Goal: Transaction & Acquisition: Purchase product/service

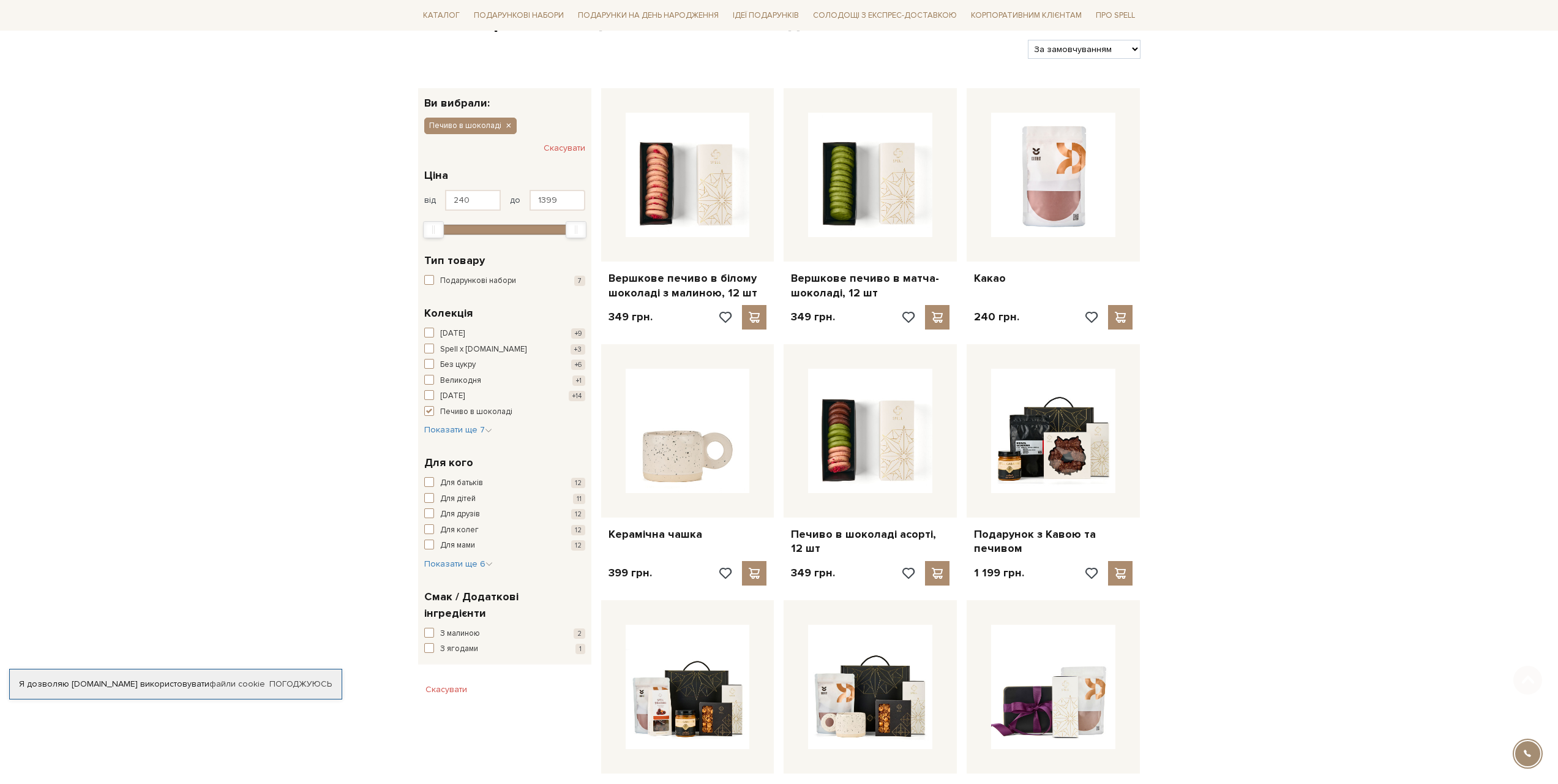
scroll to position [220, 0]
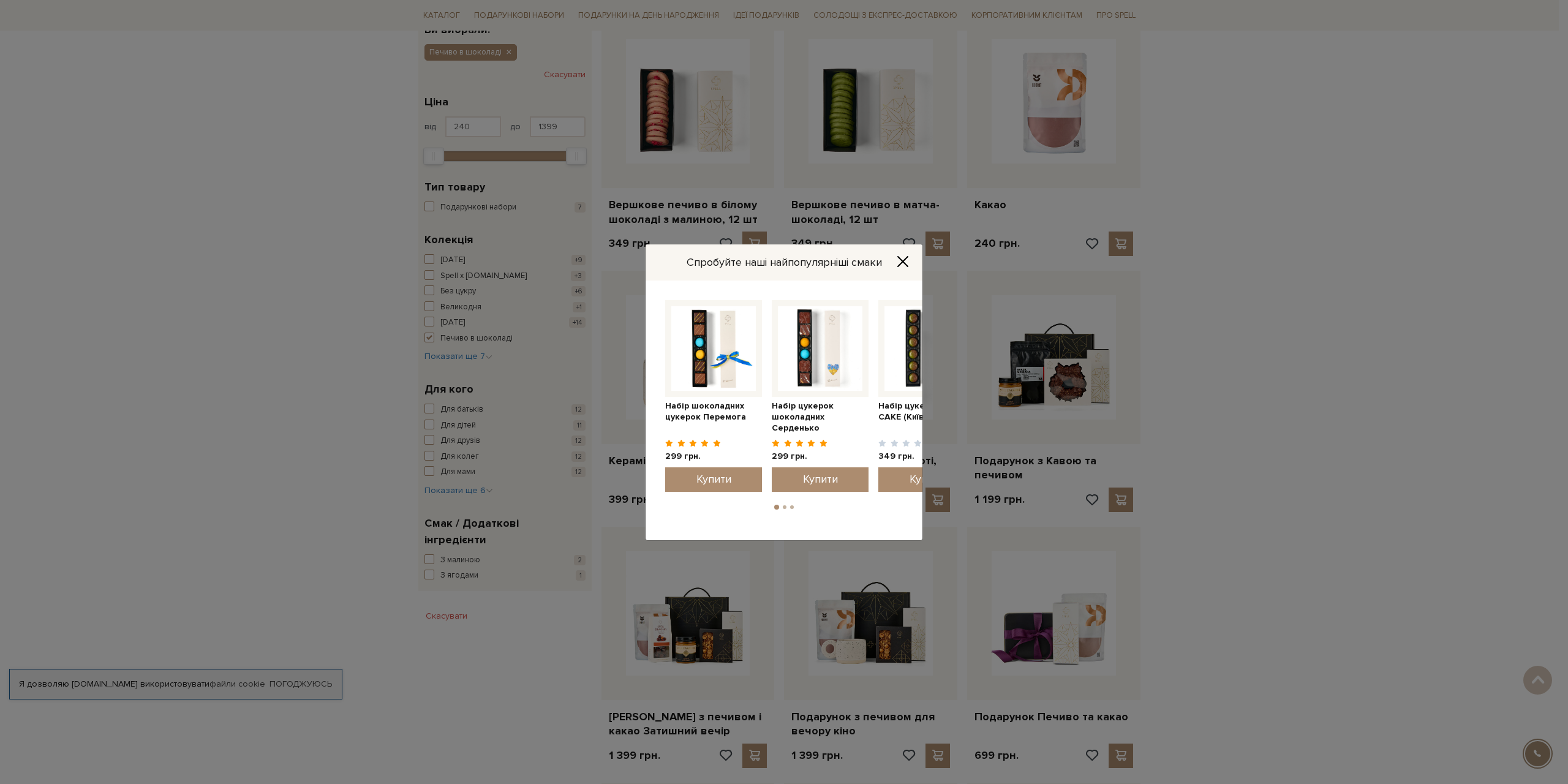
click at [900, 262] on icon "Close" at bounding box center [903, 261] width 12 height 12
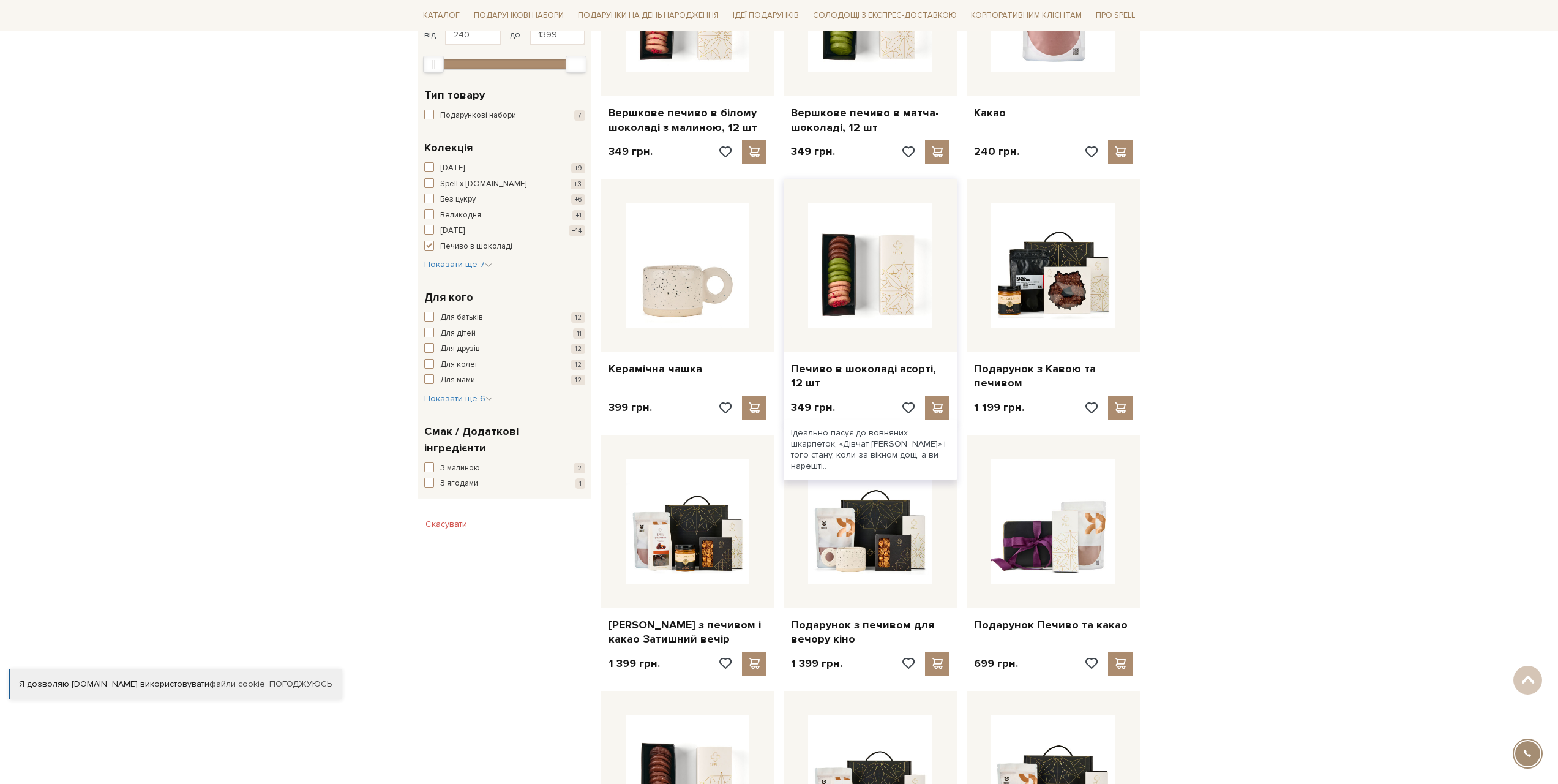
scroll to position [0, 0]
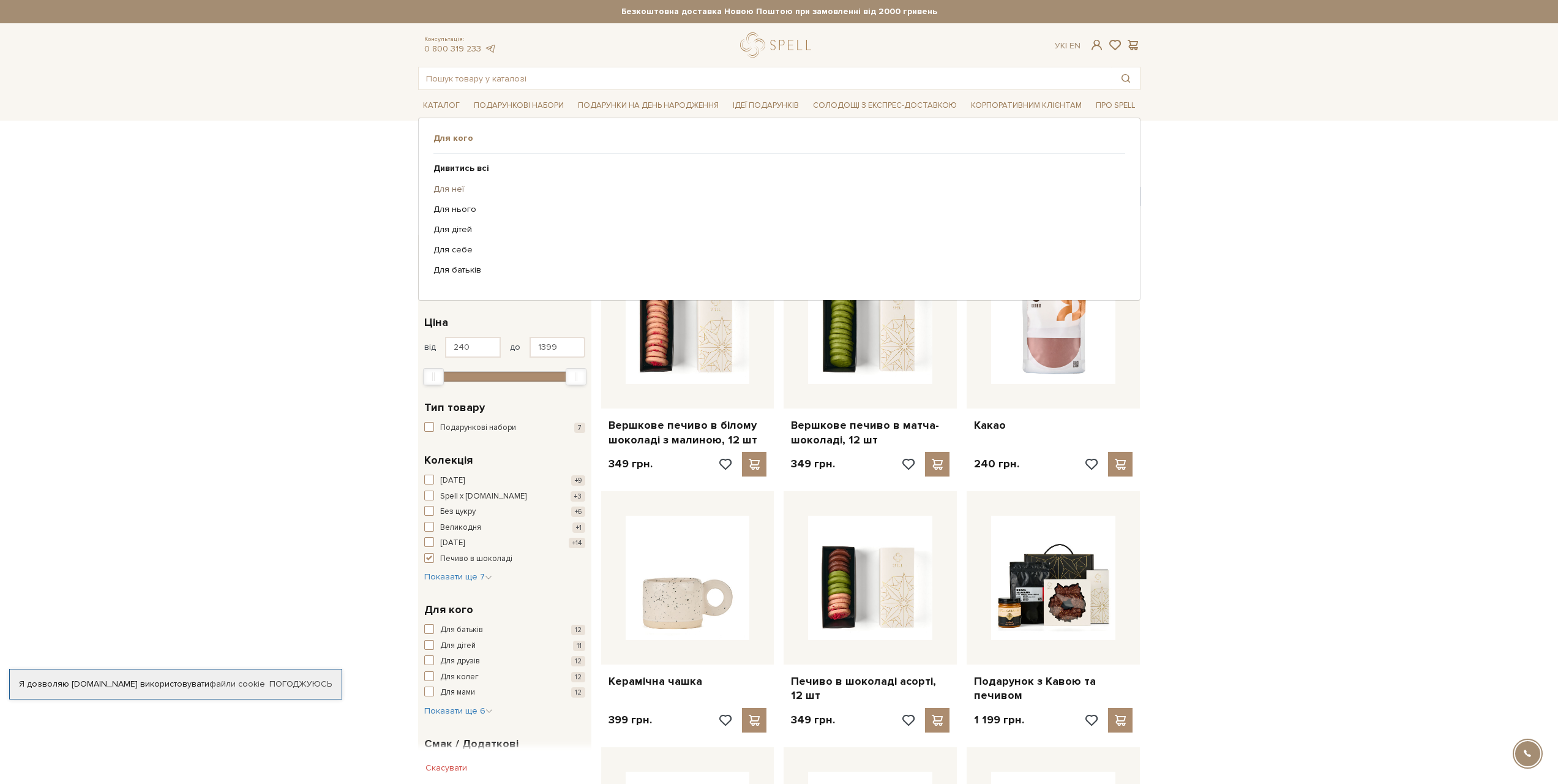
click at [447, 193] on link "Для неї" at bounding box center [775, 189] width 683 height 11
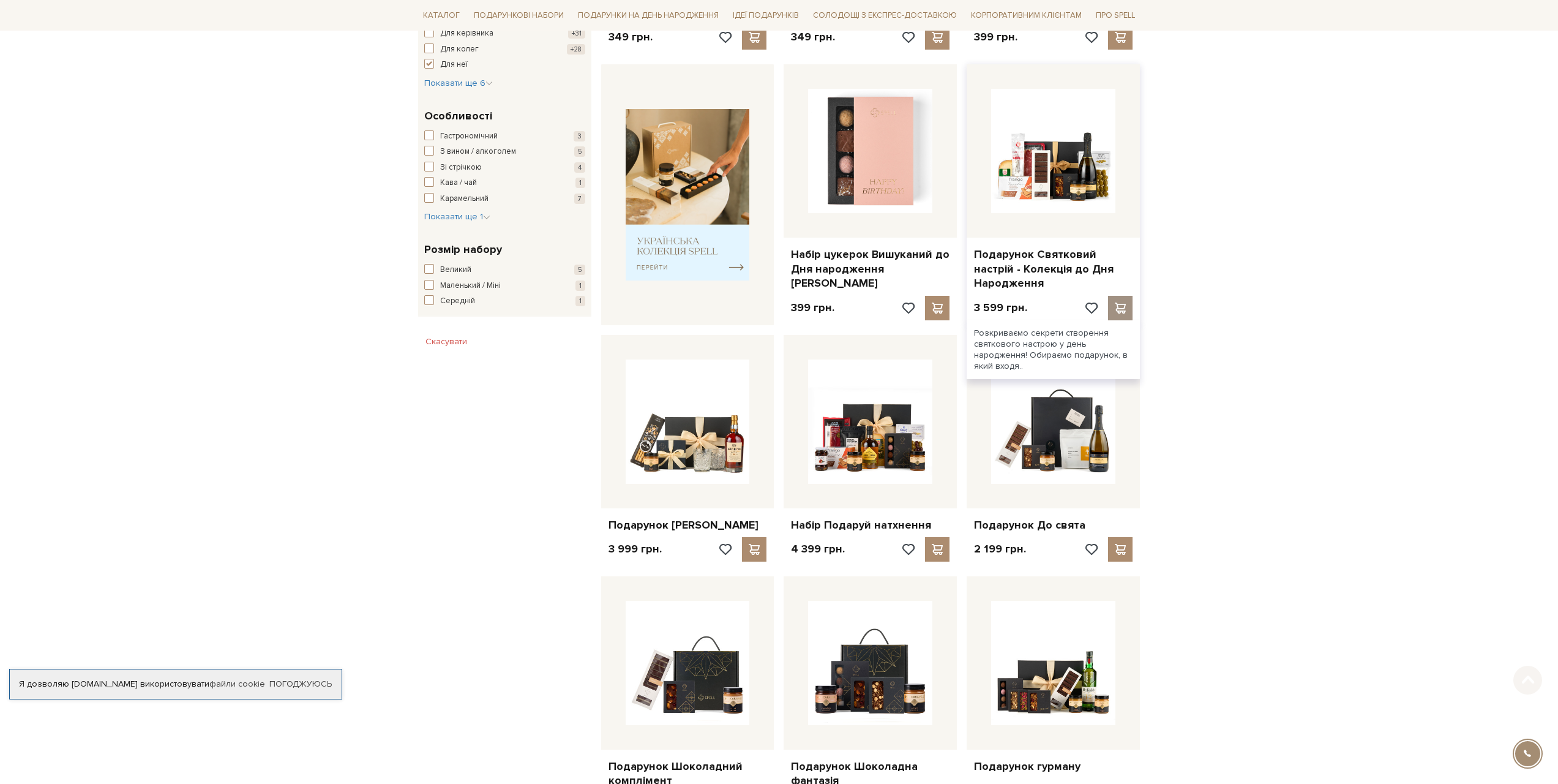
scroll to position [514, 0]
